Goal: Find specific page/section: Find specific page/section

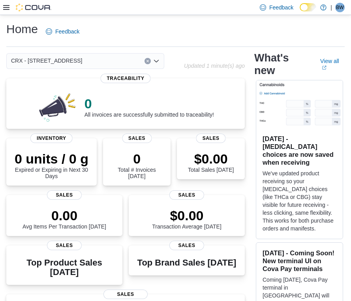
click at [157, 62] on icon "Open list of options" at bounding box center [156, 61] width 5 height 2
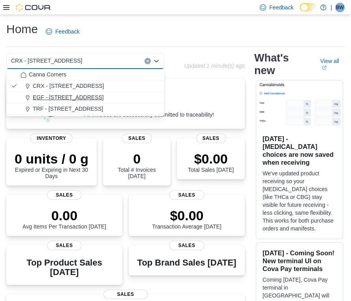
click at [114, 100] on div "EGF - [STREET_ADDRESS]" at bounding box center [90, 97] width 139 height 8
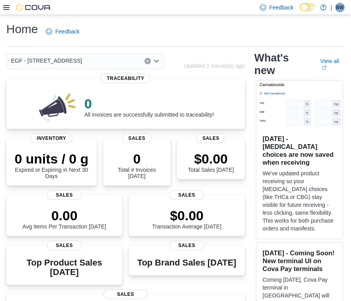
click at [159, 61] on div "EGF - [STREET_ADDRESS]" at bounding box center [85, 61] width 158 height 16
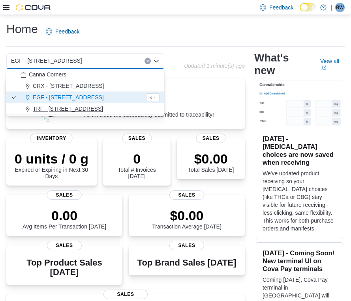
click at [116, 110] on div "TRF - [STREET_ADDRESS]" at bounding box center [90, 109] width 139 height 8
